Goal: Share content: Distribute website content to other platforms or users

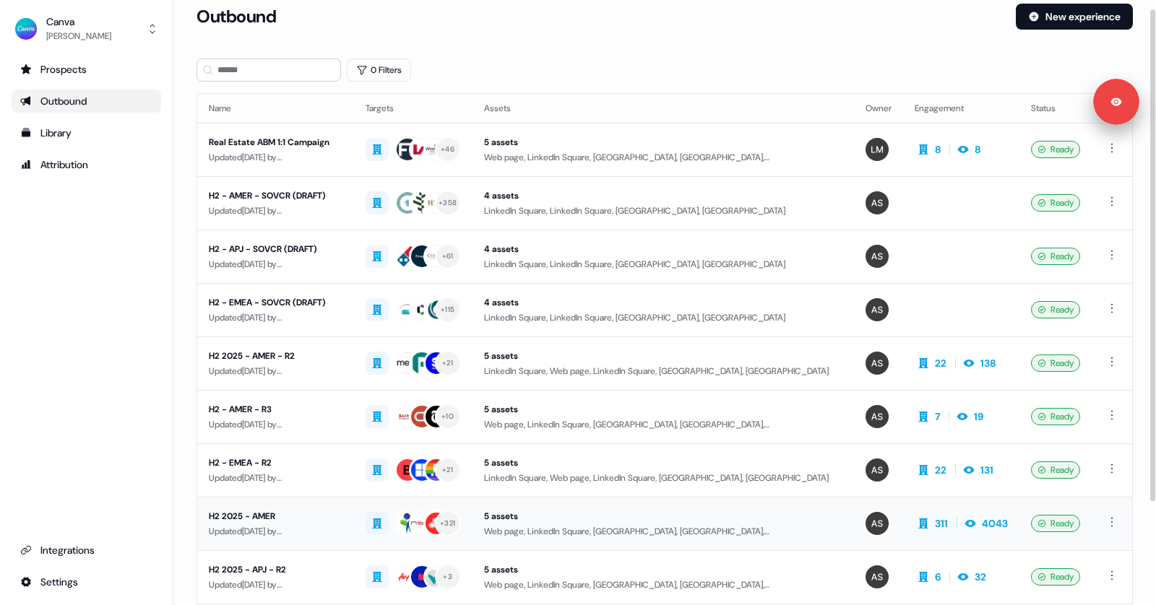
scroll to position [11, 0]
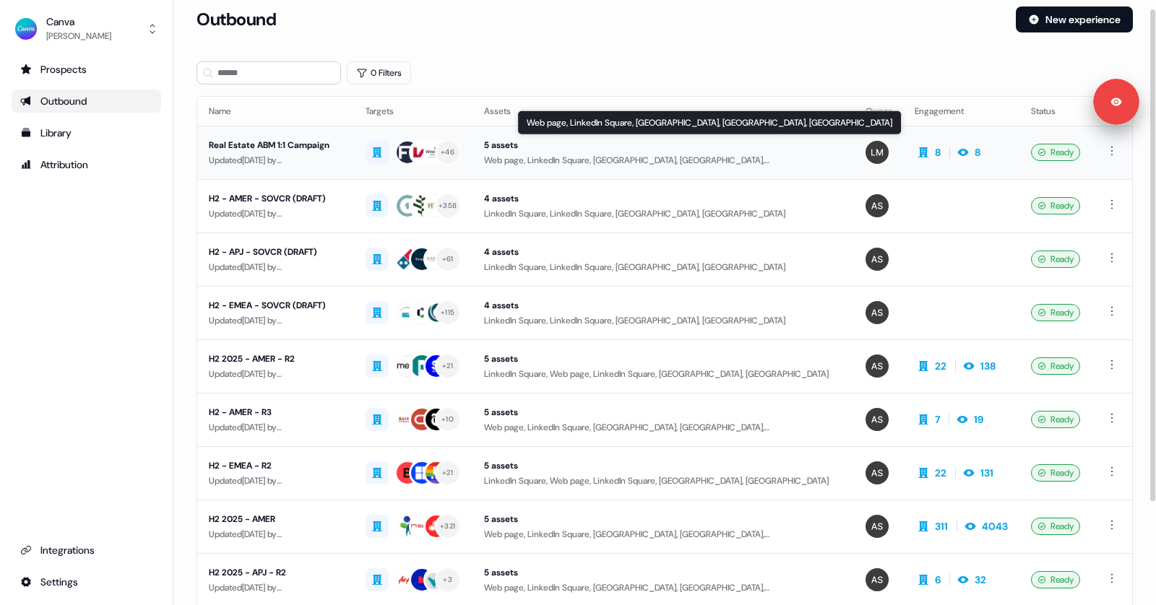
click at [597, 162] on div "Web page, LinkedIn Square, [GEOGRAPHIC_DATA], [GEOGRAPHIC_DATA], [GEOGRAPHIC_DA…" at bounding box center [663, 160] width 358 height 14
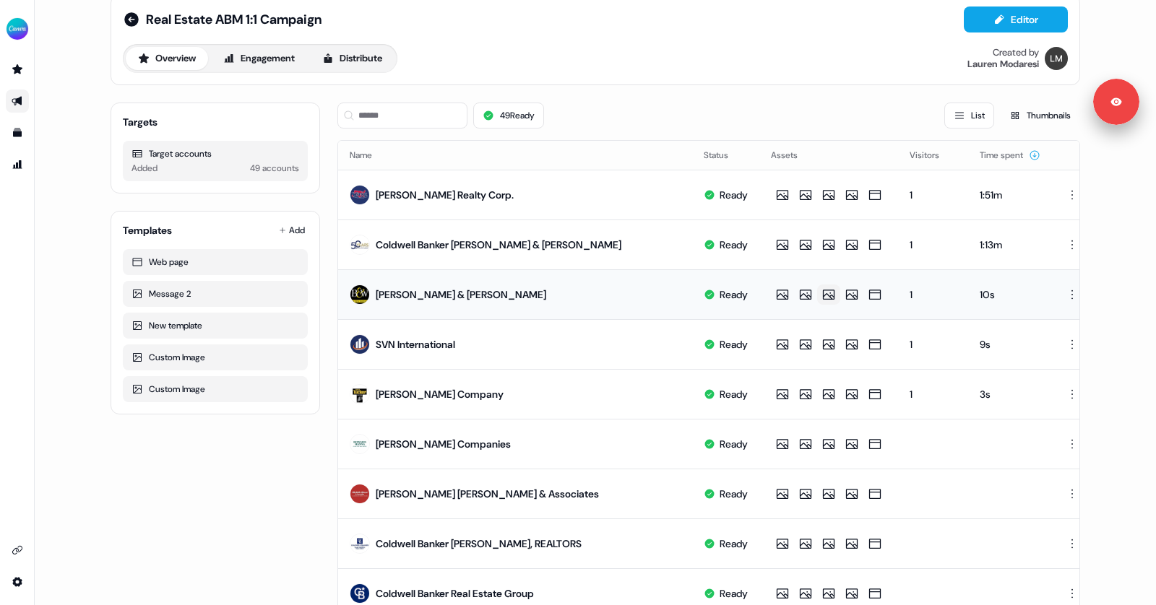
scroll to position [24, 0]
click at [336, 59] on button "Distribute" at bounding box center [352, 57] width 85 height 23
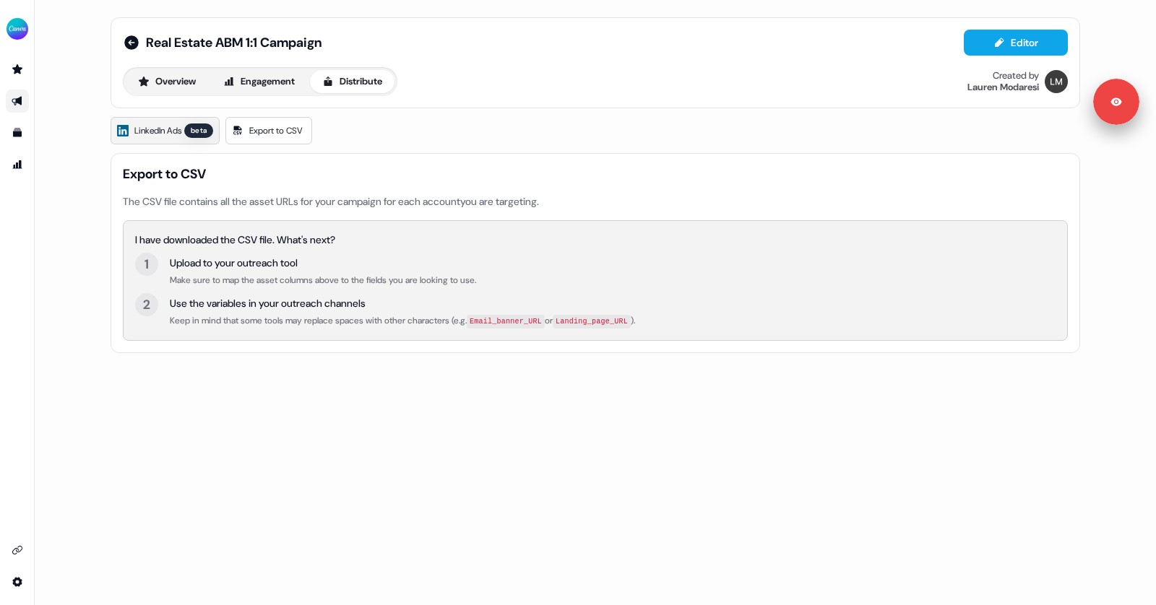
click at [164, 130] on span "LinkedIn Ads" at bounding box center [157, 131] width 47 height 14
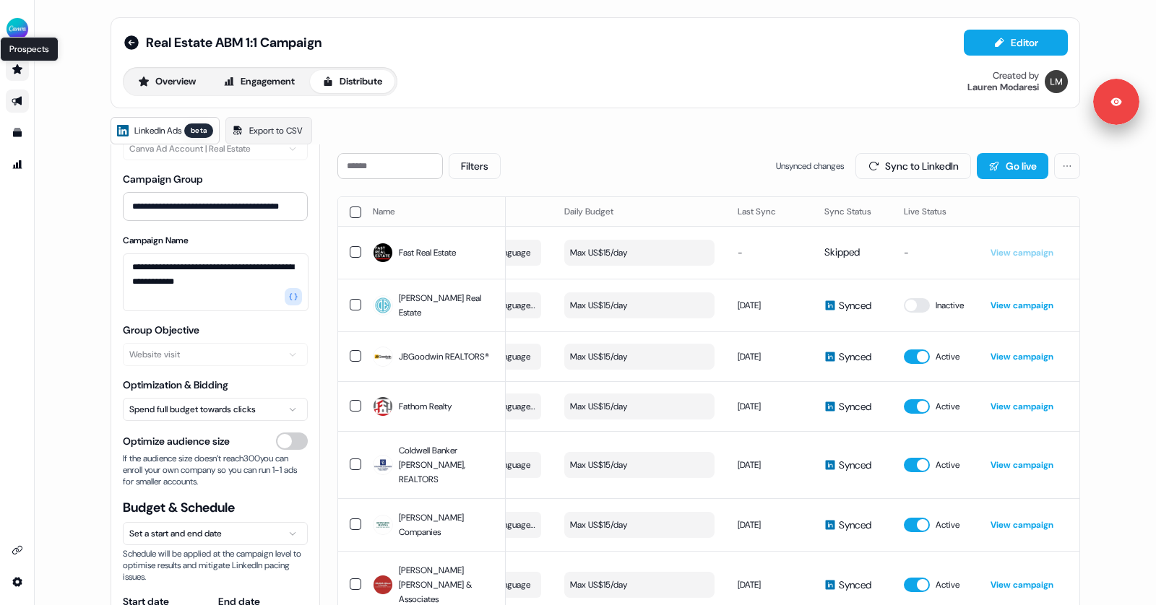
click at [14, 68] on icon "Go to prospects" at bounding box center [17, 68] width 10 height 9
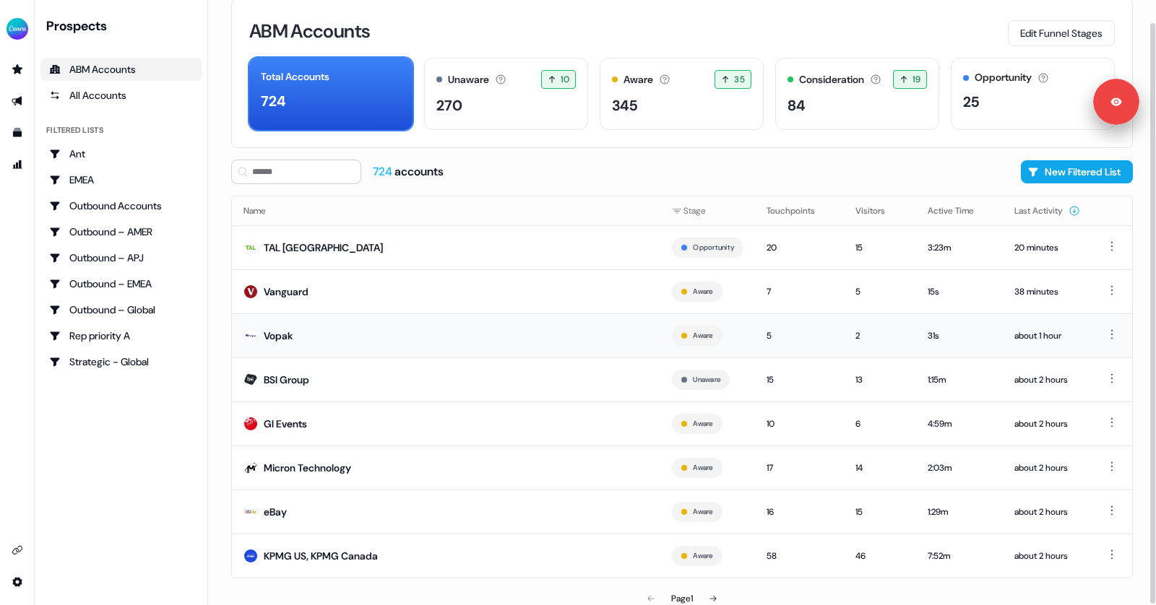
scroll to position [24, 0]
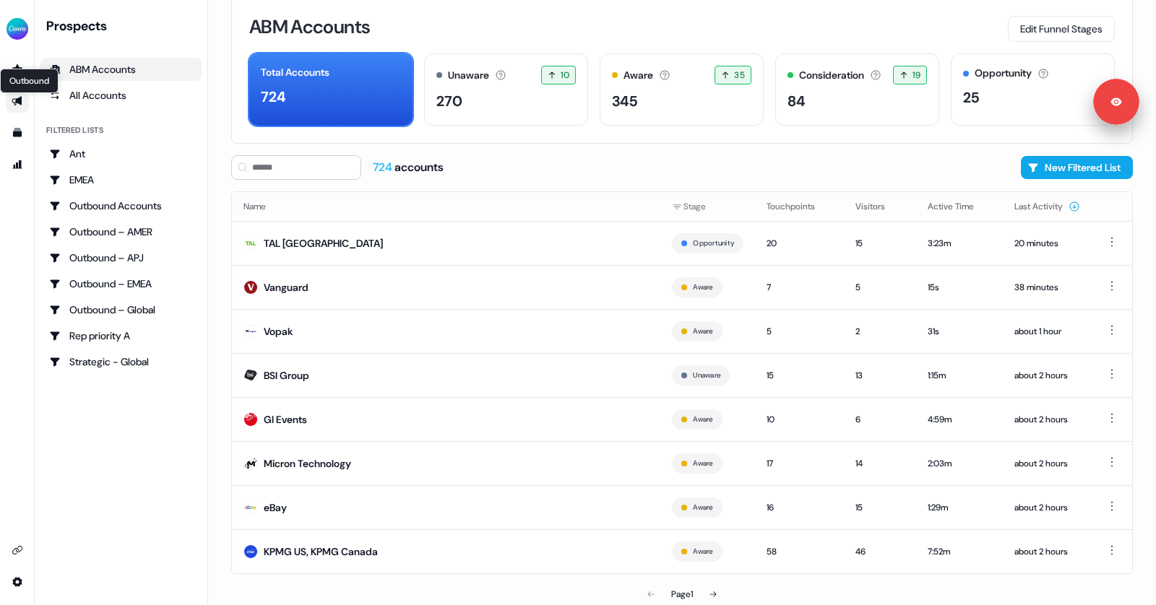
click at [20, 95] on icon "Go to outbound experience" at bounding box center [18, 101] width 12 height 12
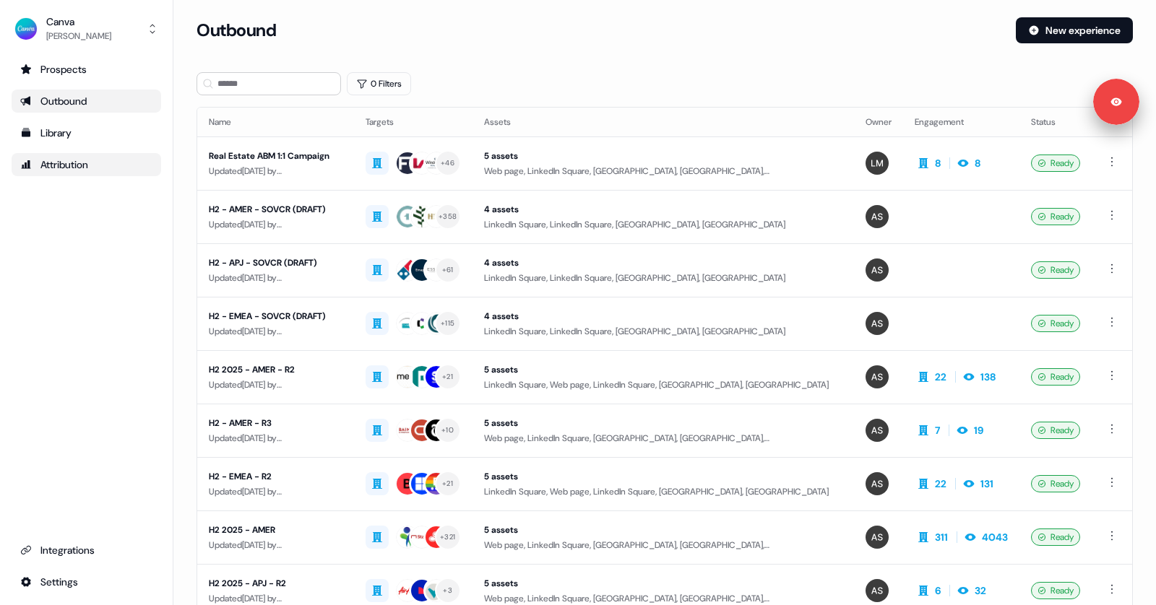
click at [79, 170] on div "Attribution" at bounding box center [86, 164] width 132 height 14
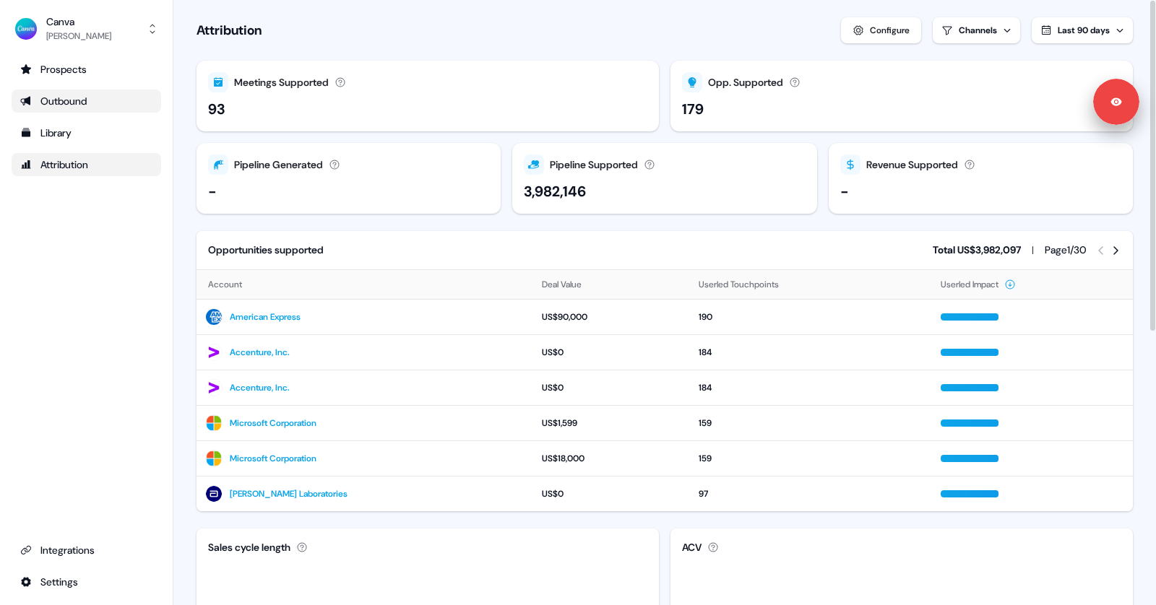
click at [1078, 24] on div "Last 90 days" at bounding box center [1084, 30] width 52 height 14
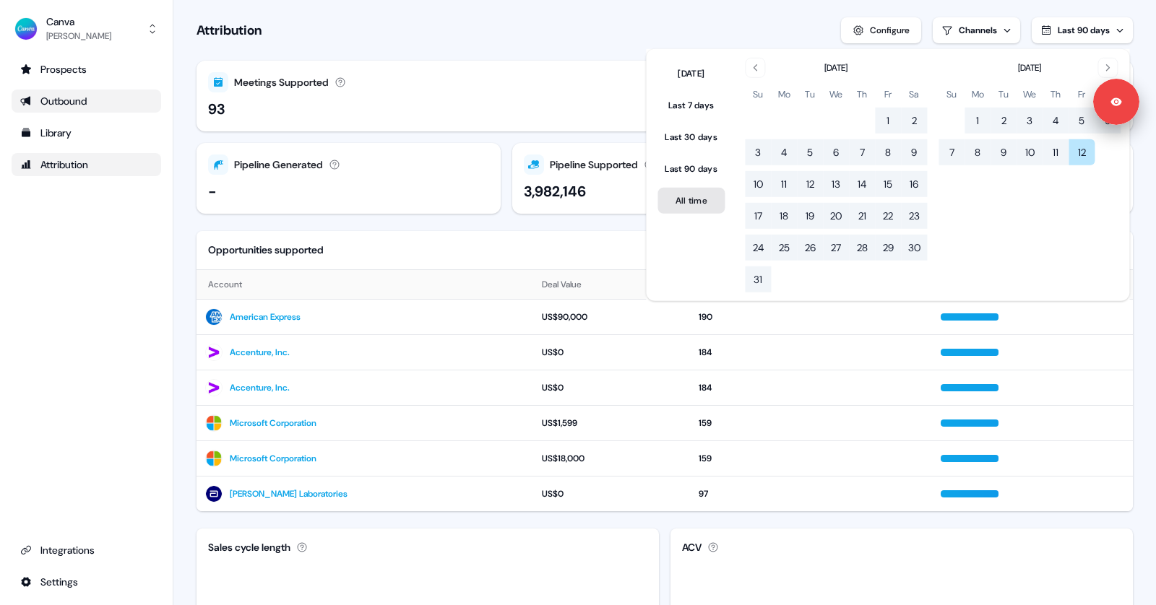
click at [693, 191] on button "All time" at bounding box center [690, 201] width 67 height 26
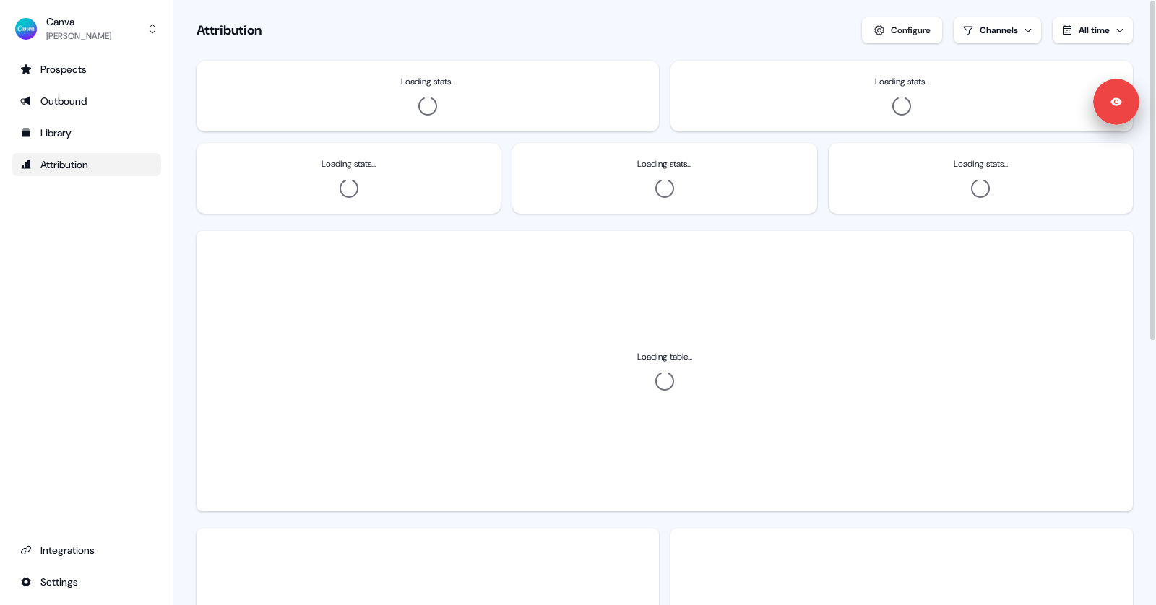
click at [629, 50] on section "Loading... Attribution Configure Channels All time Loading stats... Loading sta…" at bounding box center [664, 538] width 982 height 1077
